Goal: Information Seeking & Learning: Learn about a topic

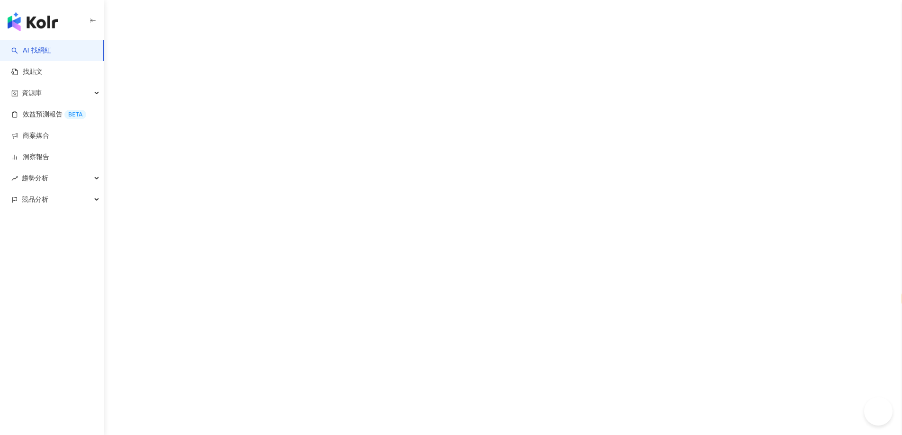
select select "*****"
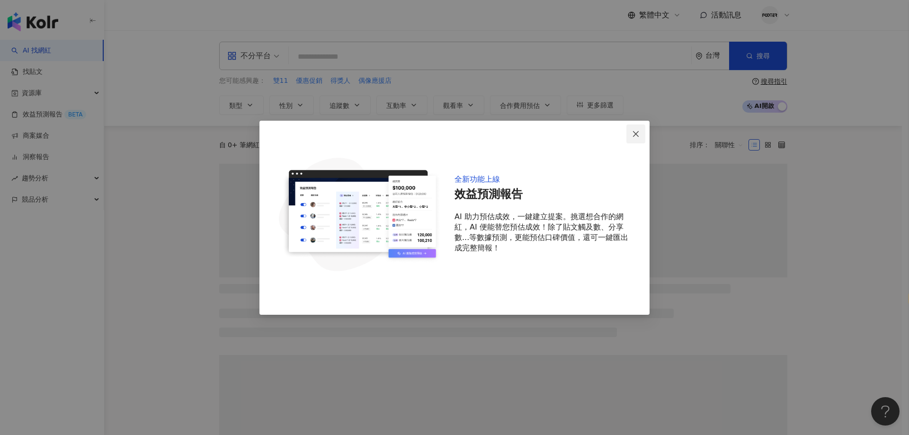
click at [638, 139] on button "Close" at bounding box center [635, 134] width 19 height 19
click at [18, 134] on link "商案媒合" at bounding box center [30, 135] width 38 height 9
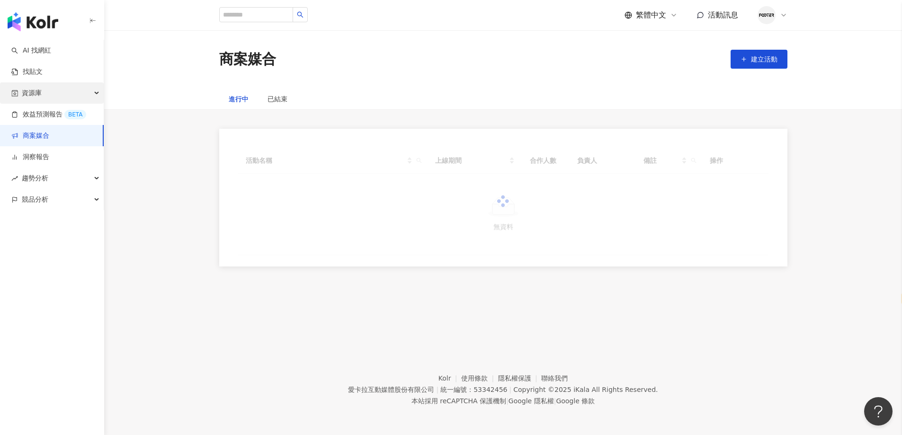
click at [51, 96] on div "資源庫" at bounding box center [52, 92] width 104 height 21
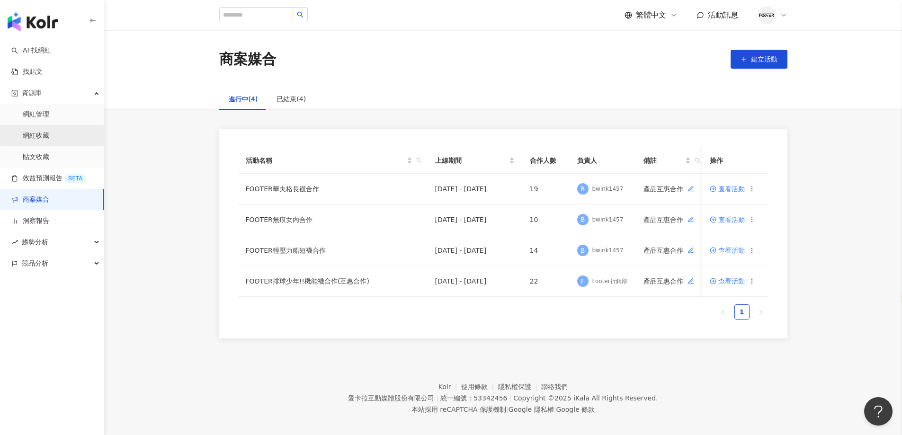
click at [47, 133] on link "網紅收藏" at bounding box center [36, 135] width 27 height 9
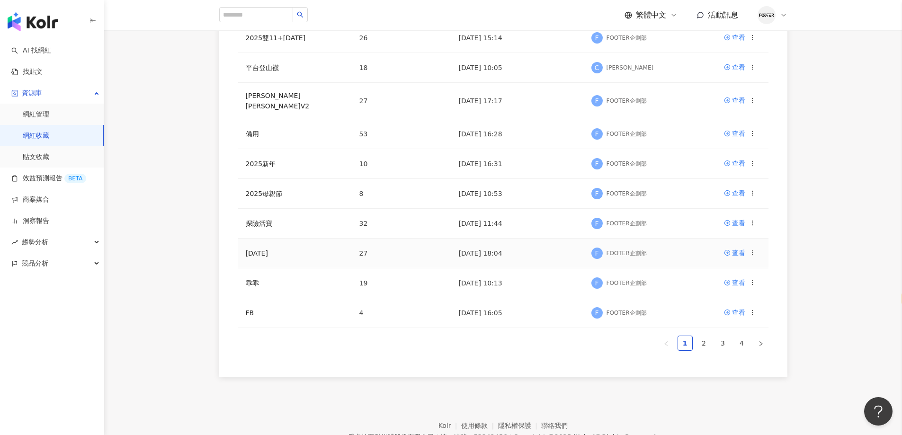
scroll to position [95, 0]
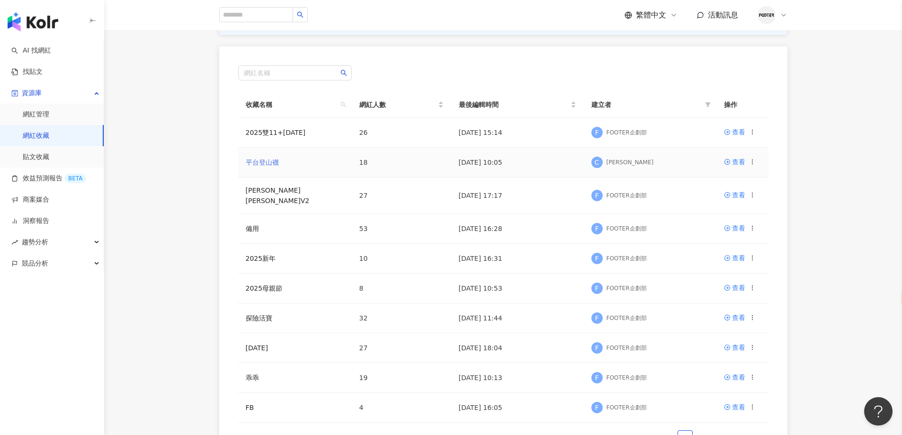
click at [273, 161] on link "平台登山襪" at bounding box center [262, 163] width 33 height 8
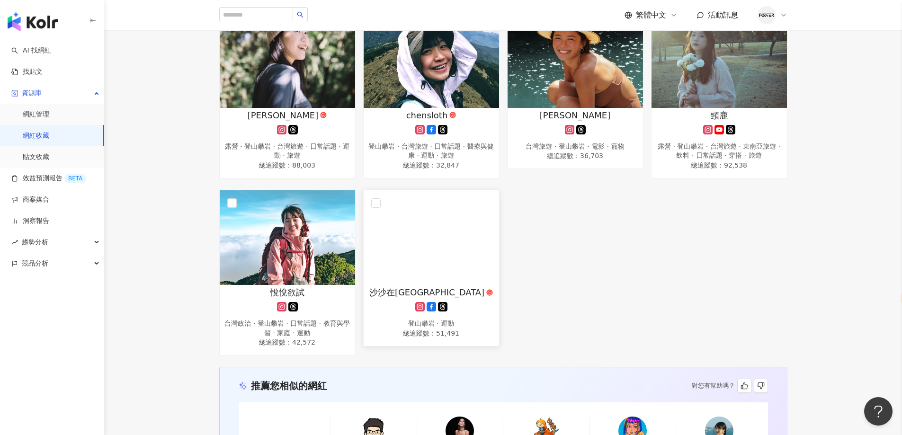
scroll to position [710, 0]
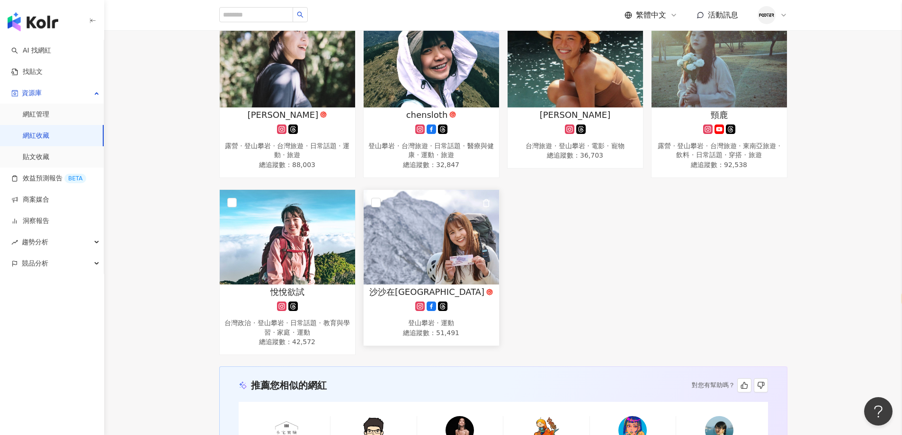
click at [413, 244] on img at bounding box center [431, 237] width 135 height 95
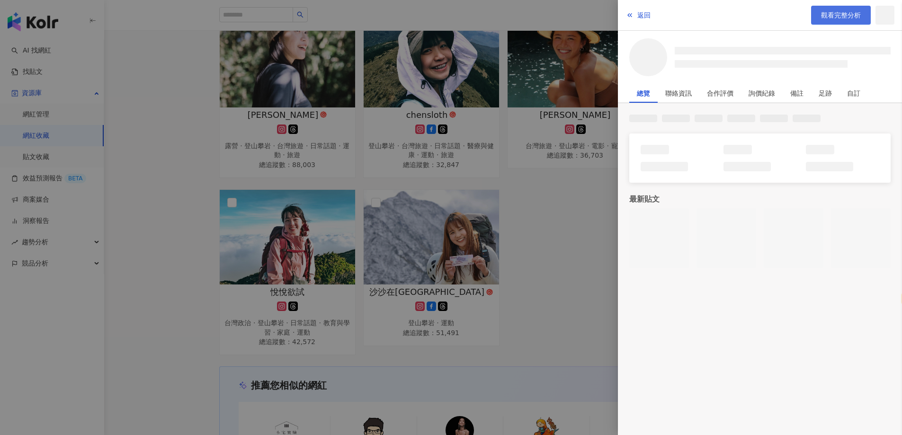
click at [841, 18] on span "觀看完整分析" at bounding box center [841, 15] width 40 height 8
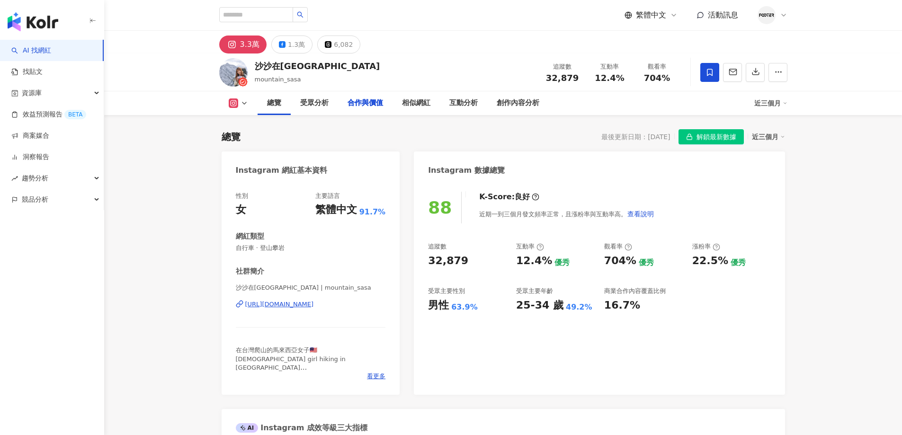
select select "*****"
